Goal: Task Accomplishment & Management: Use online tool/utility

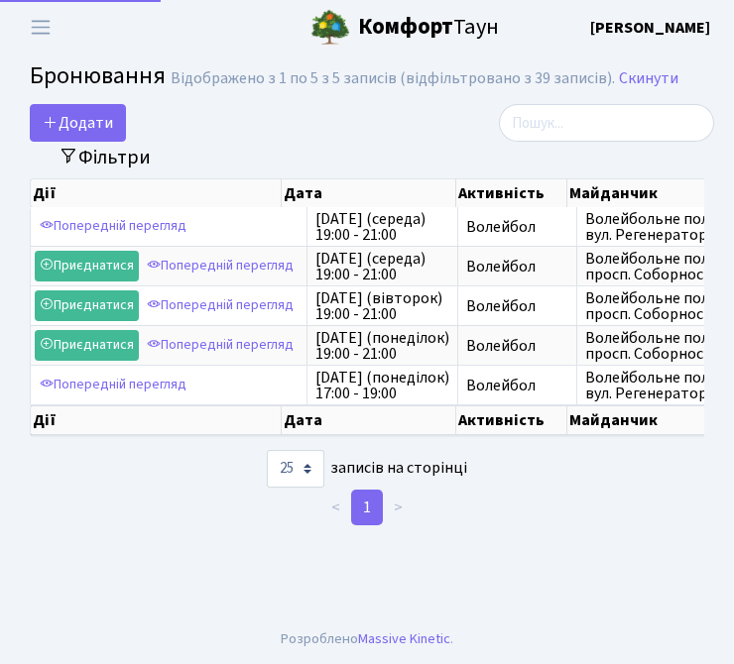
select select "25"
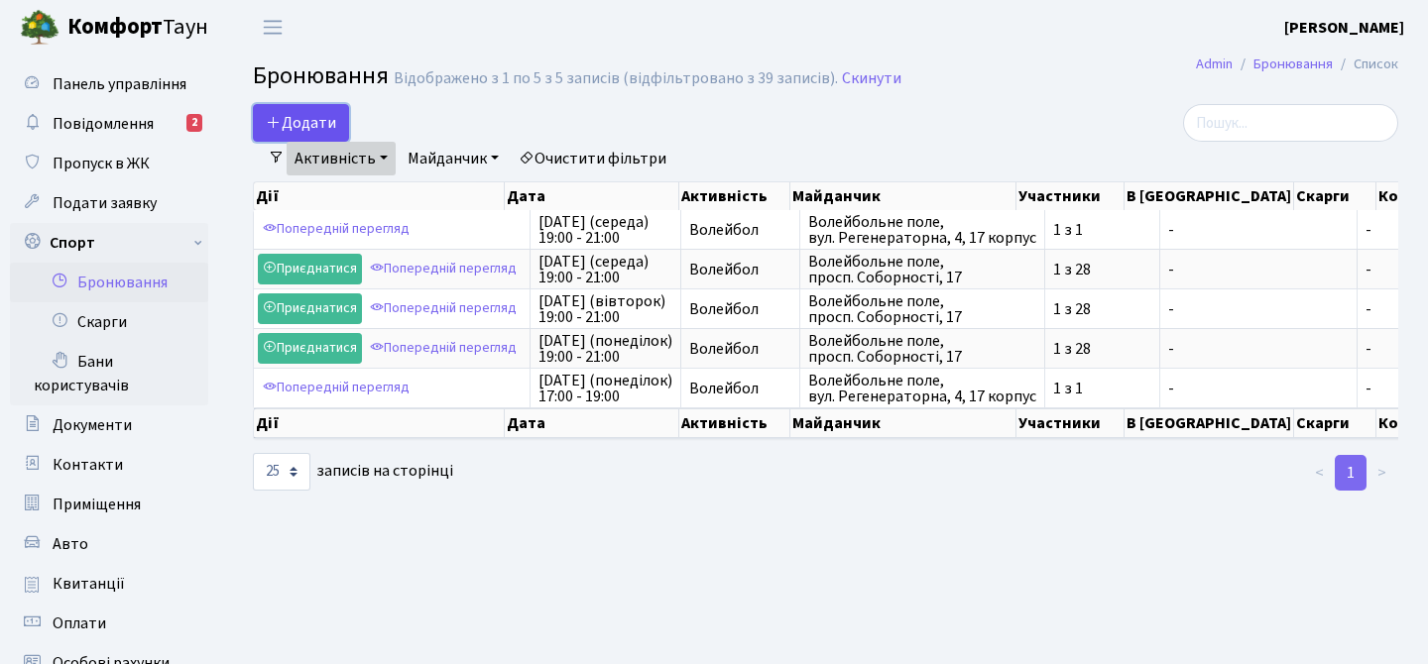
click at [310, 118] on button "Додати" at bounding box center [301, 123] width 96 height 38
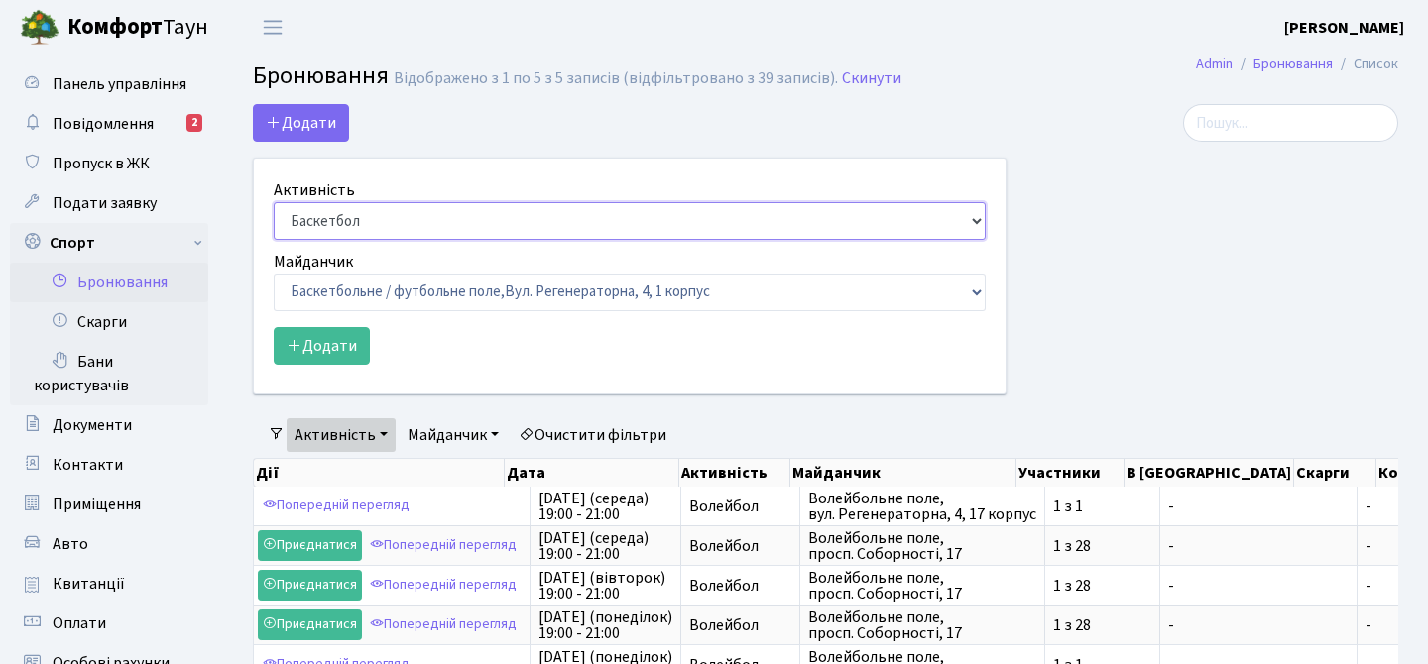
click at [358, 225] on select "Баскетбол Волейбол Йога Катання на роликах Настільний теніс Теніс Футбол Фітнес" at bounding box center [630, 221] width 712 height 38
select select "4"
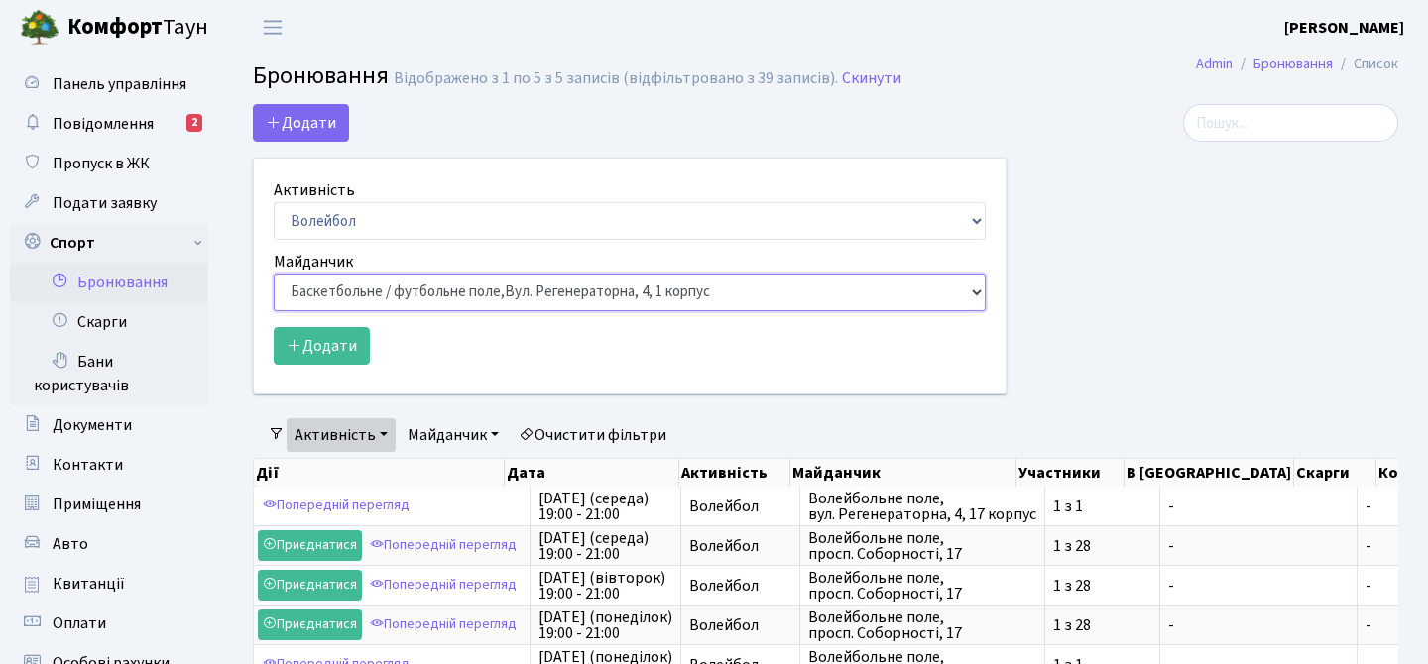
click at [364, 304] on select "Баскетбольне / футбольне поле, Вул. Регенераторна, 4, 1 корпус Баскетбольне пол…" at bounding box center [630, 293] width 712 height 38
select select "4"
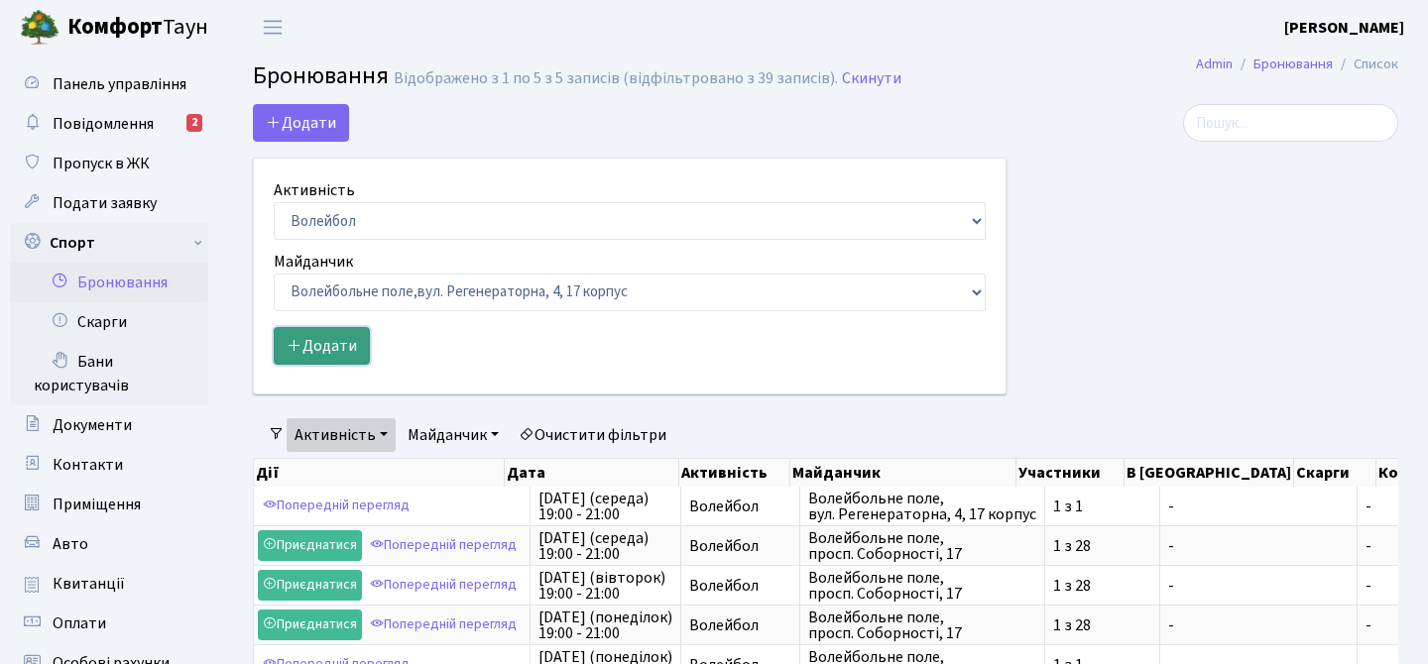
click at [344, 347] on button "Додати" at bounding box center [322, 346] width 96 height 38
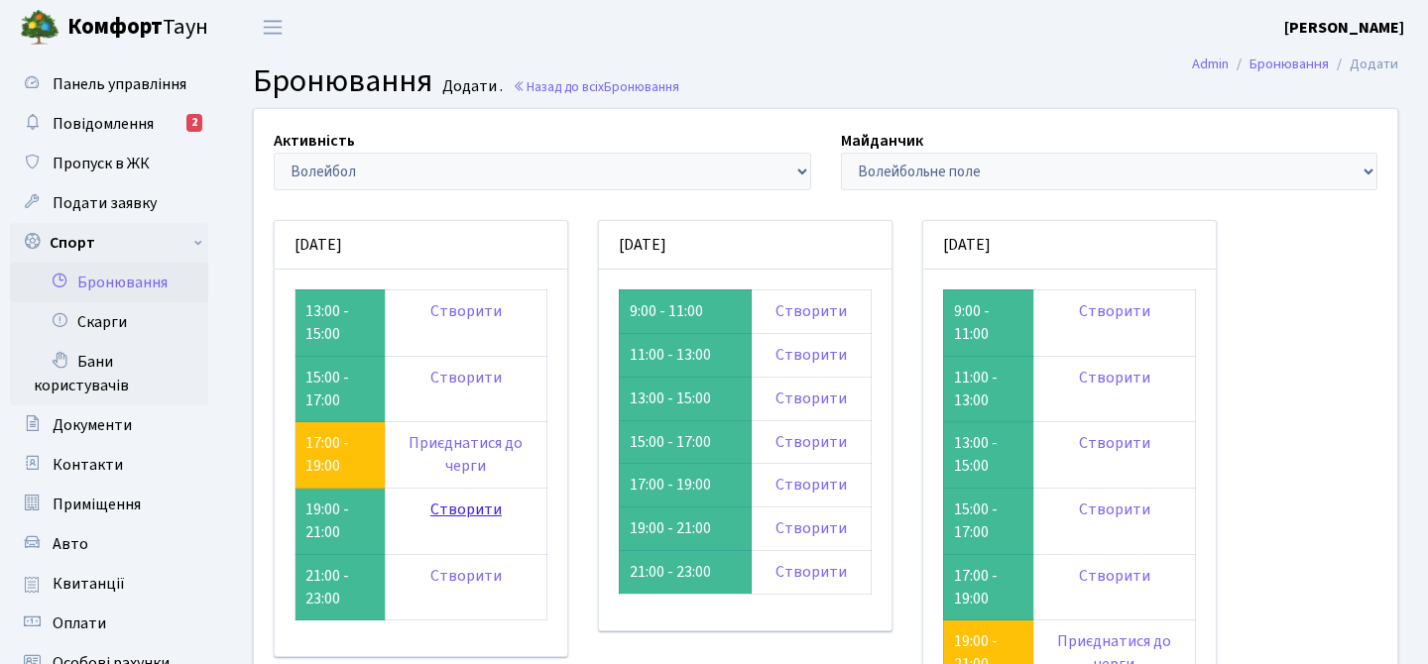
click at [484, 506] on link "Створити" at bounding box center [465, 510] width 71 height 22
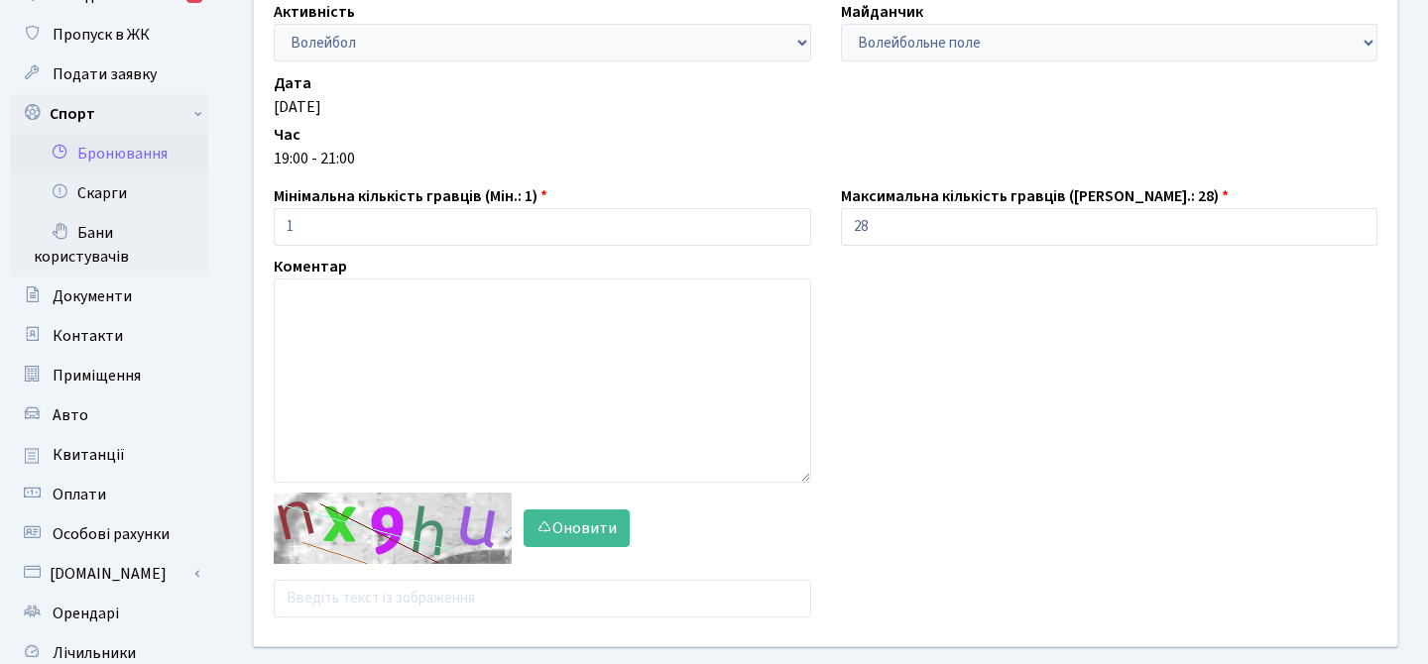
scroll to position [348, 0]
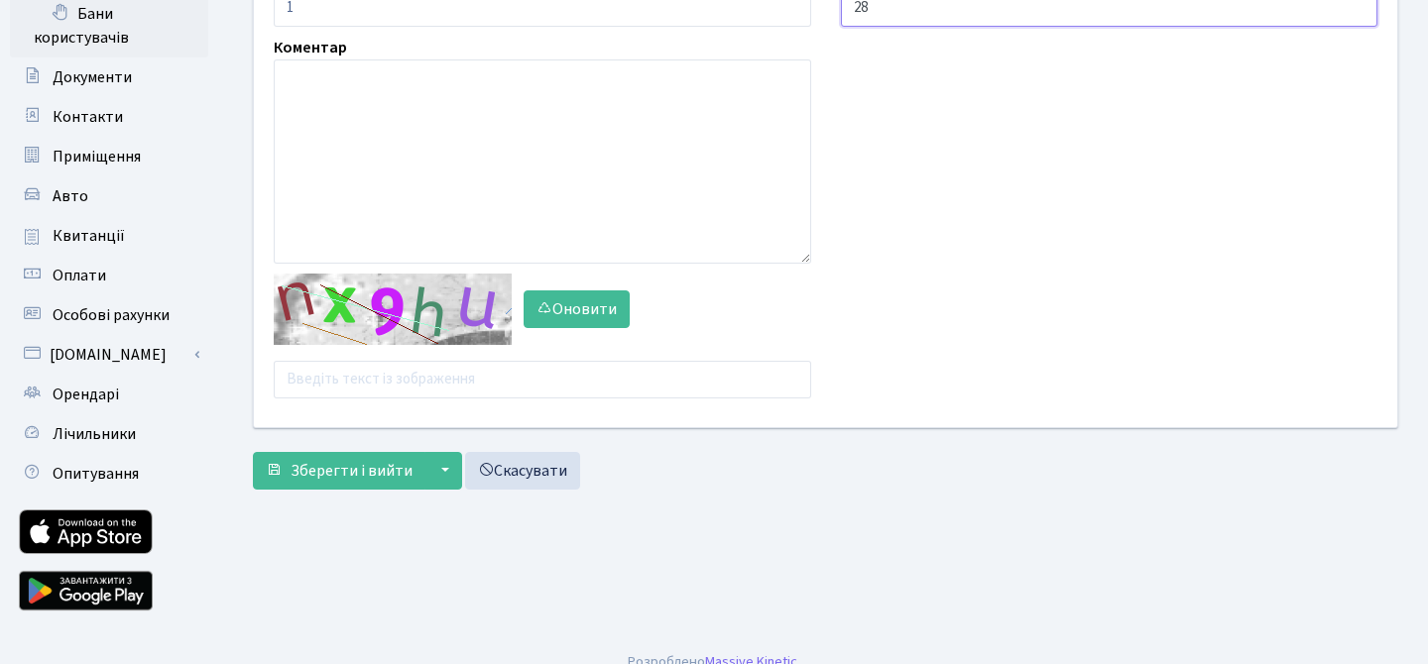
click at [882, 16] on input "28" at bounding box center [1109, 8] width 537 height 38
click at [881, 16] on input "28" at bounding box center [1109, 8] width 537 height 38
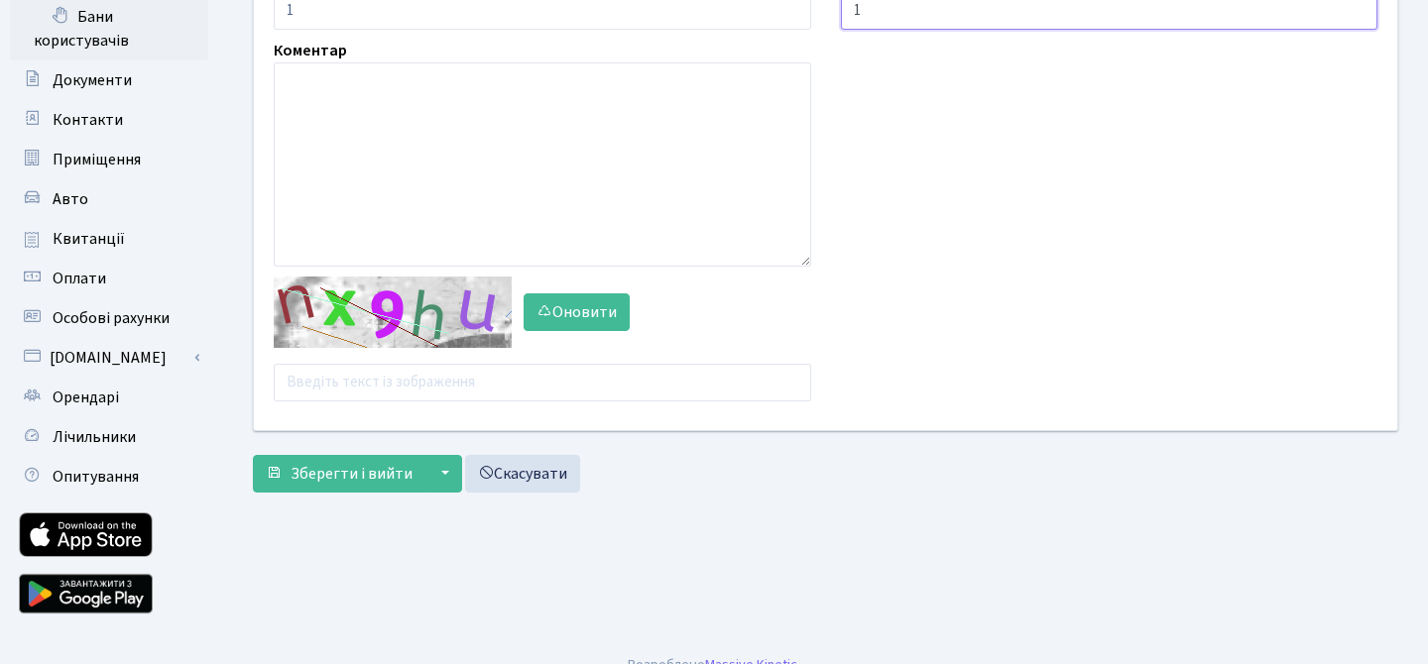
type input "1"
click at [436, 393] on input "text" at bounding box center [542, 383] width 537 height 38
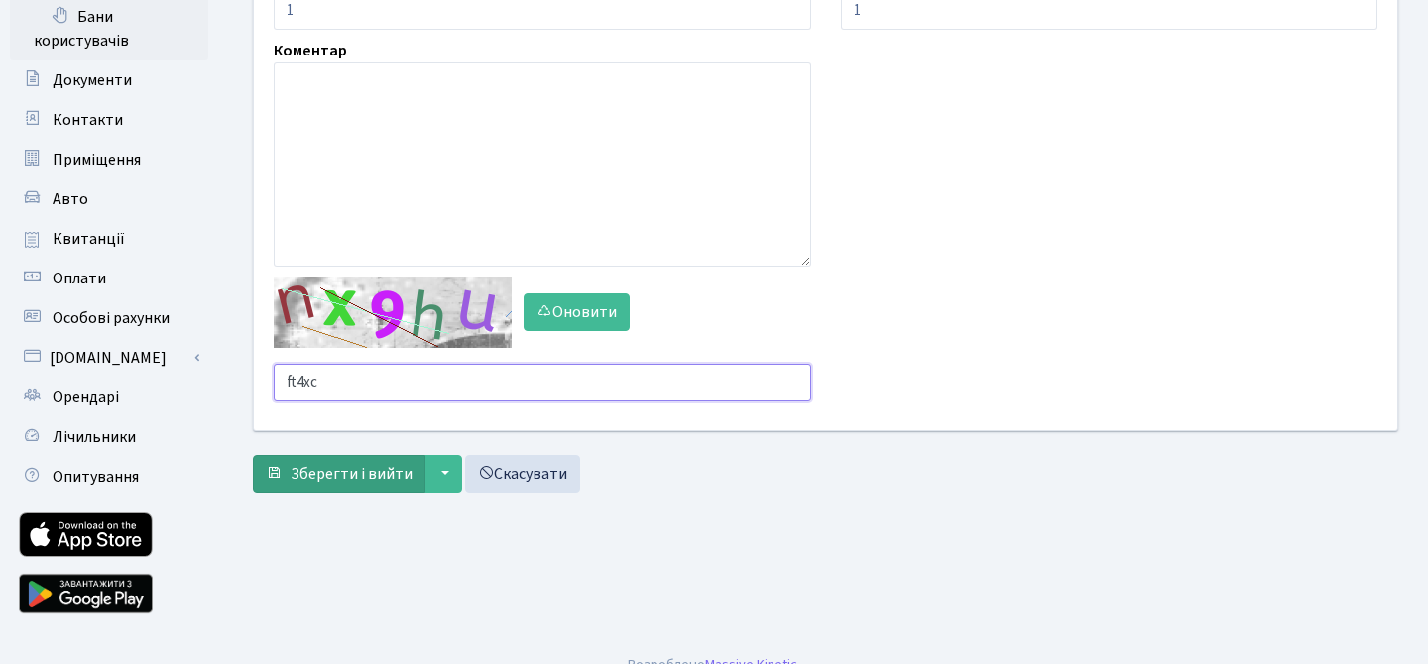
type input "ft4xc"
click at [385, 467] on span "Зберегти і вийти" at bounding box center [351, 474] width 122 height 22
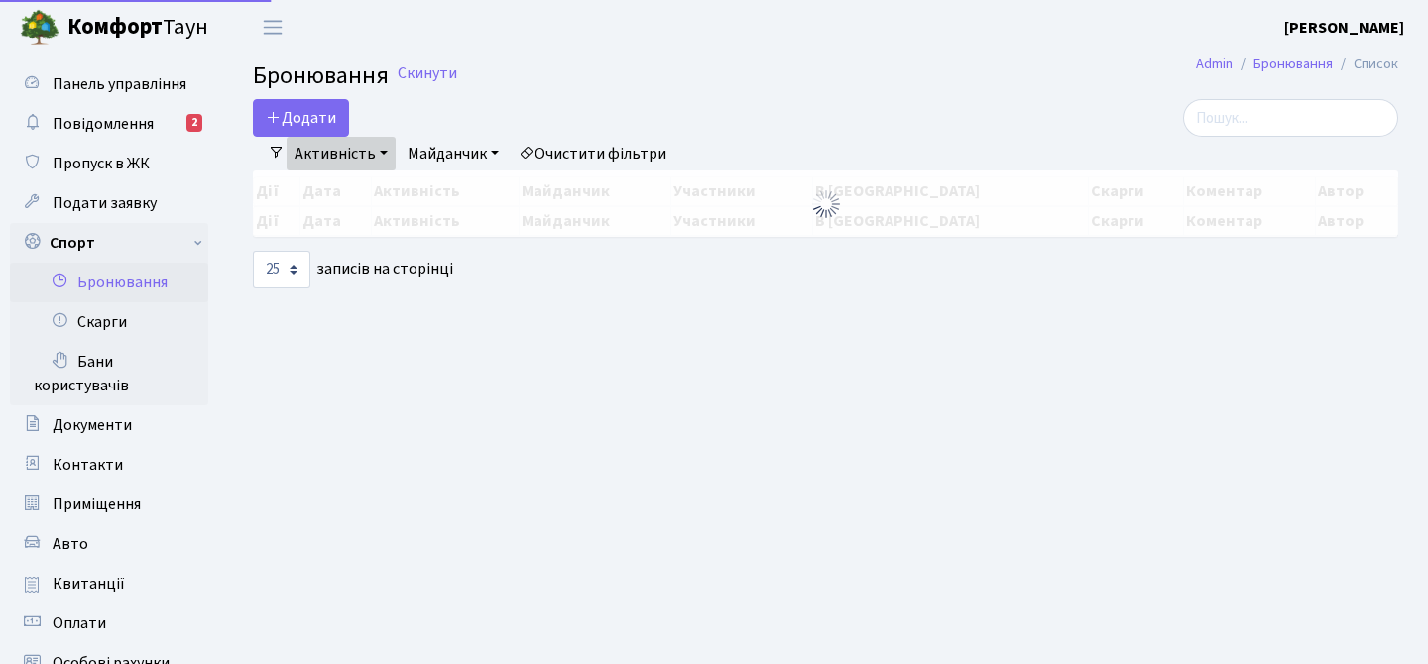
select select "25"
